Goal: Find specific page/section: Find specific page/section

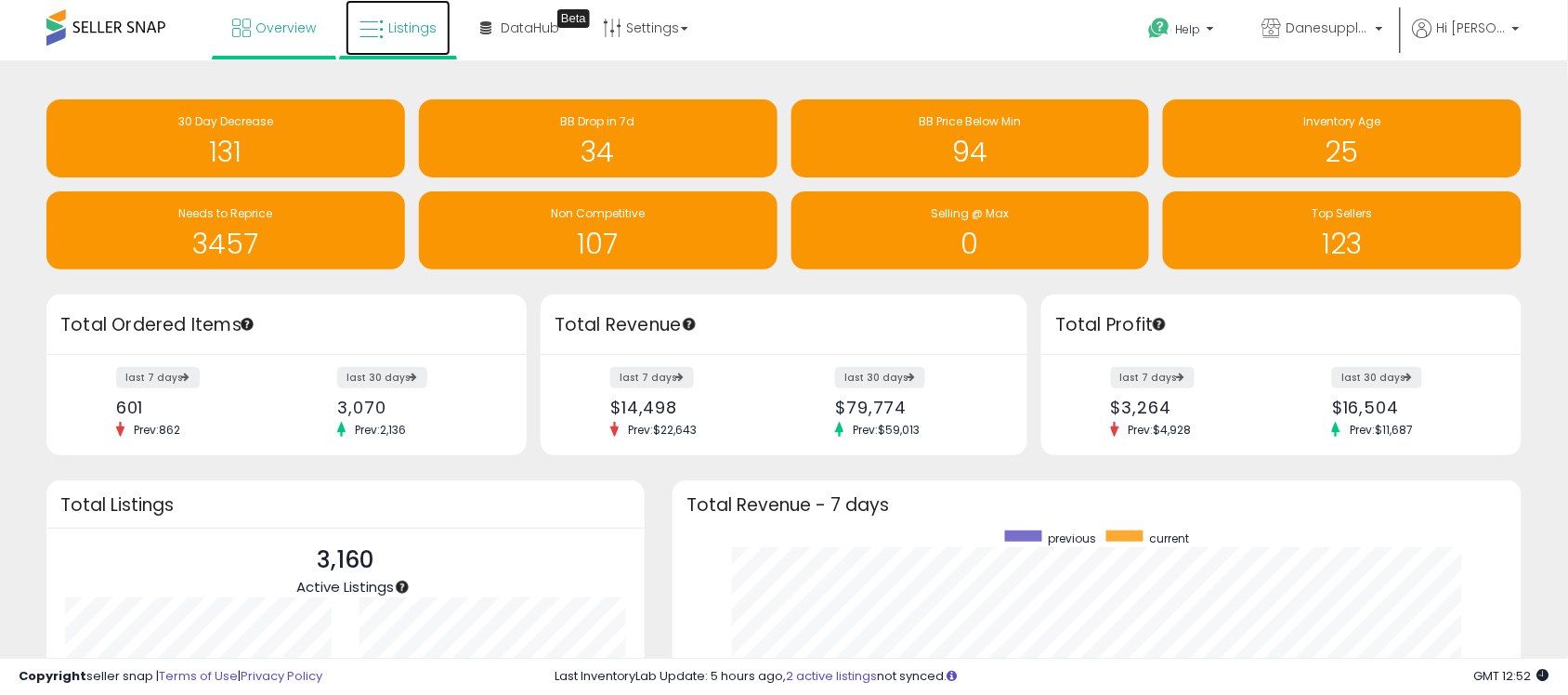
click at [401, 29] on span "Listings" at bounding box center [412, 28] width 48 height 19
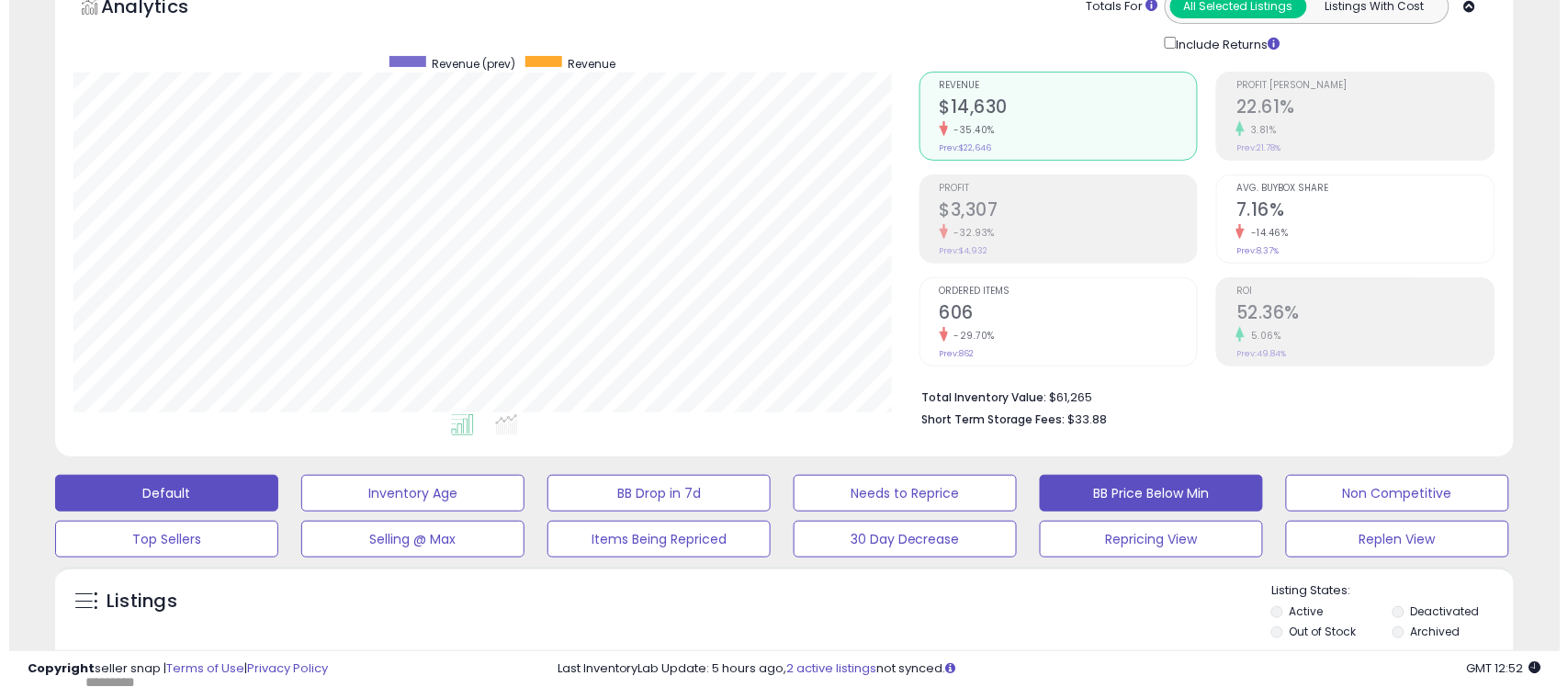
scroll to position [115, 0]
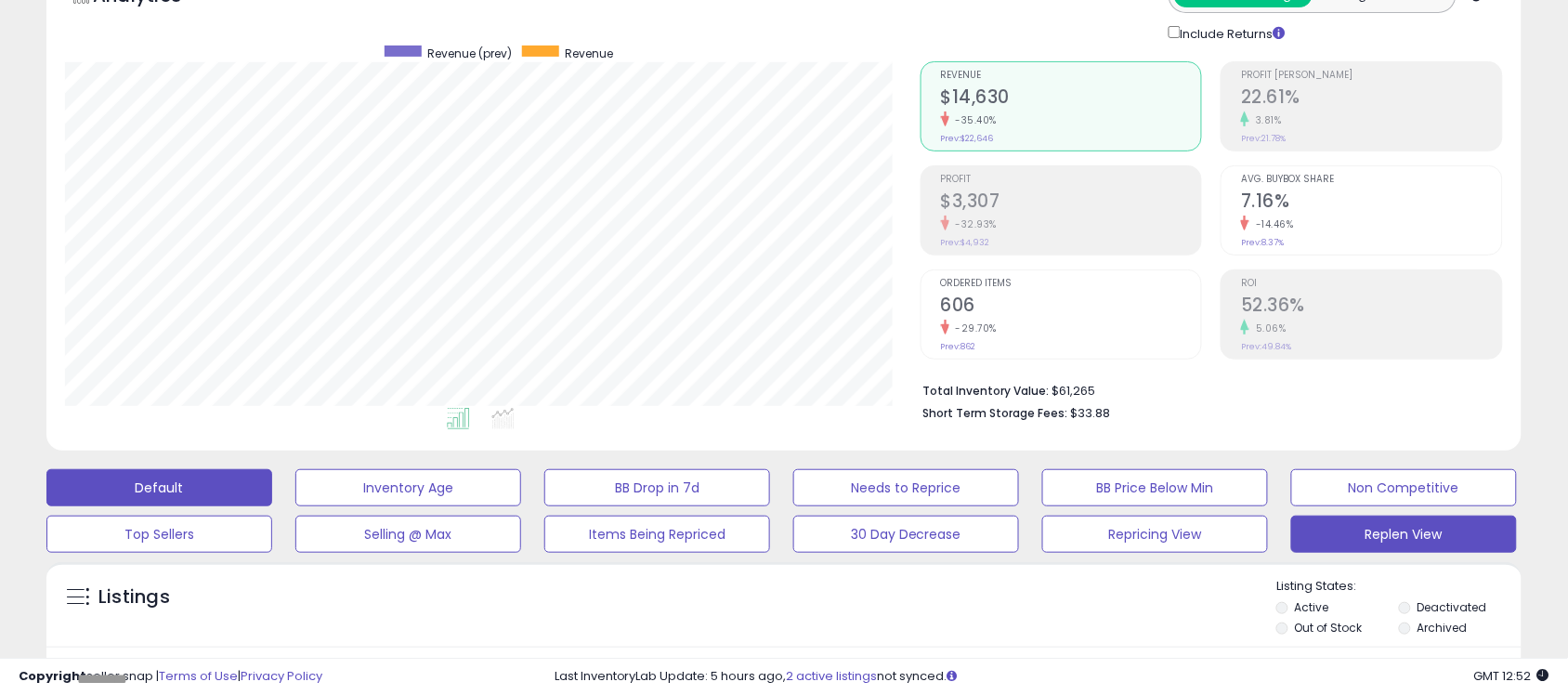
click at [1371, 535] on button "Replen View" at bounding box center [1403, 534] width 226 height 38
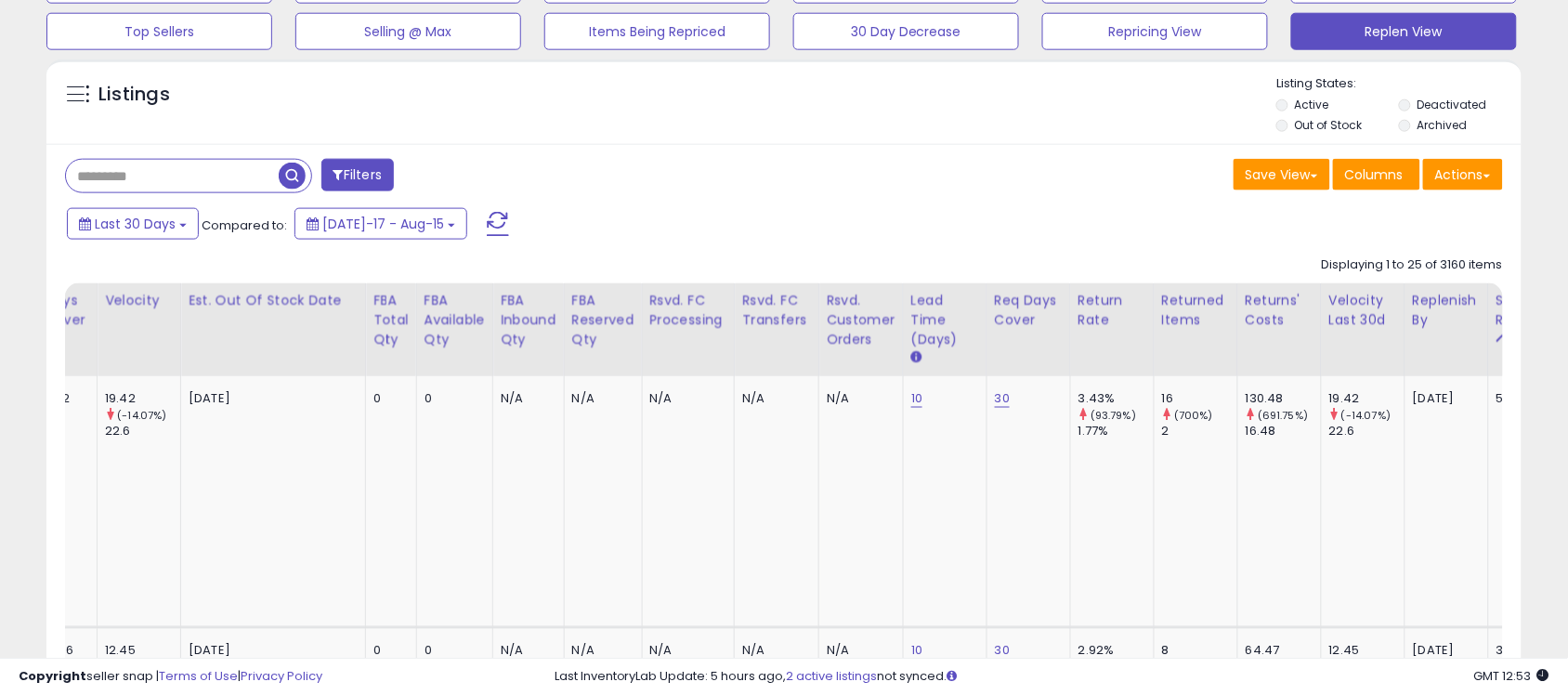
scroll to position [0, 2675]
